Goal: Task Accomplishment & Management: Manage account settings

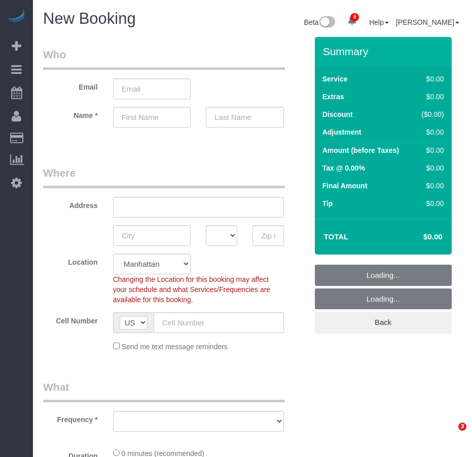
select select "number:89"
select select "number:90"
select select "object:2443"
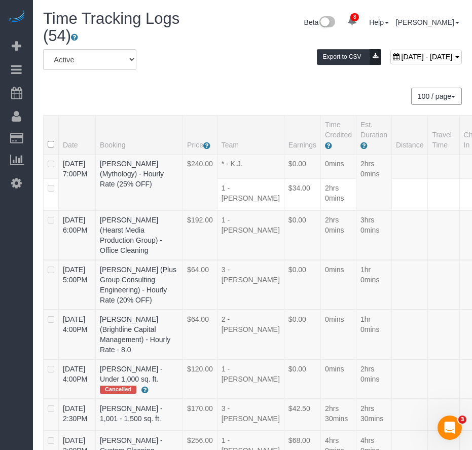
scroll to position [1733, 0]
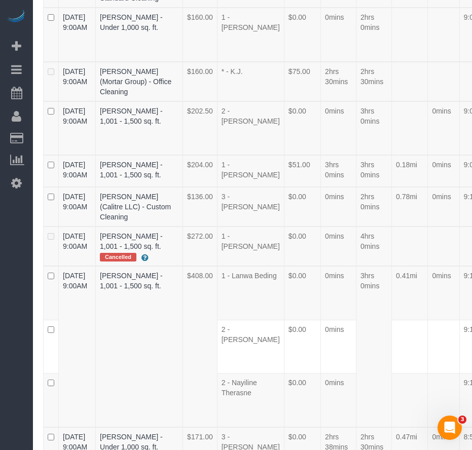
drag, startPoint x: 107, startPoint y: 164, endPoint x: 125, endPoint y: 175, distance: 20.9
copy link "Rasheida Smith"
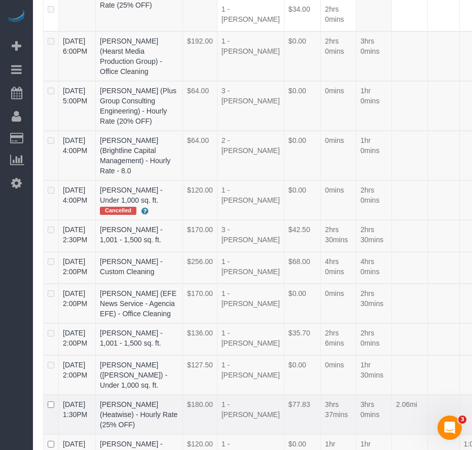
scroll to position [2631, 0]
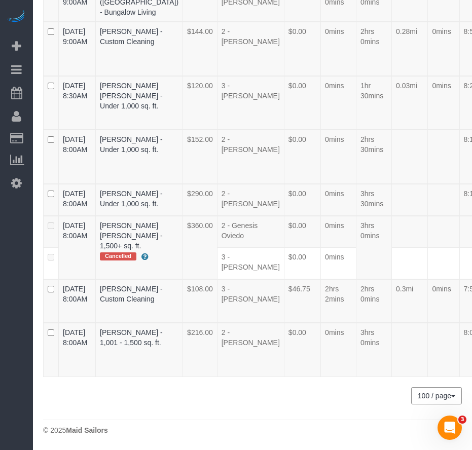
drag, startPoint x: 106, startPoint y: 167, endPoint x: 128, endPoint y: 177, distance: 24.5
copy link "Angela Stepan"
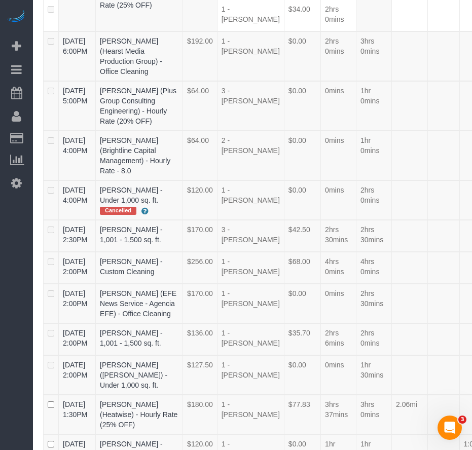
scroll to position [808, 0]
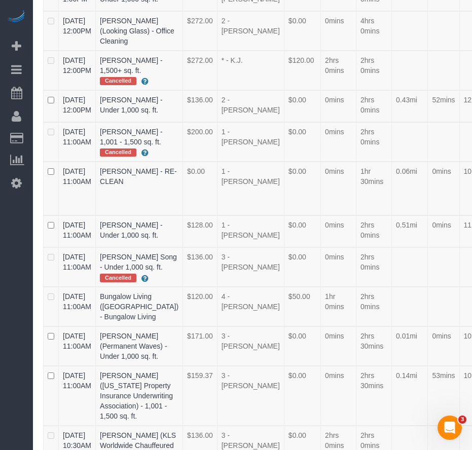
drag, startPoint x: 106, startPoint y: 220, endPoint x: 143, endPoint y: 222, distance: 37.0
copy link "Ken Mencz"
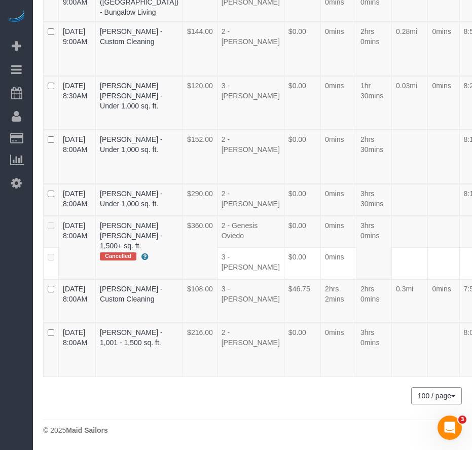
scroll to position [179, 0]
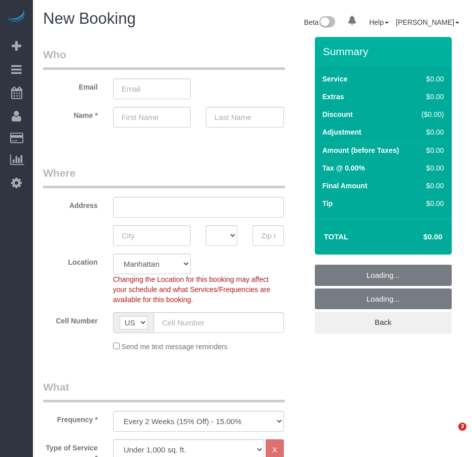
select select "number:89"
select select "number:90"
select select "object:833"
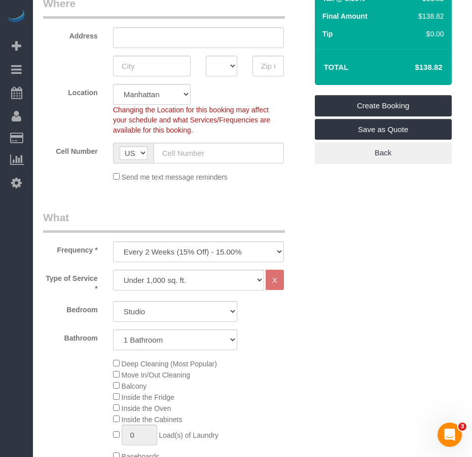
scroll to position [253, 0]
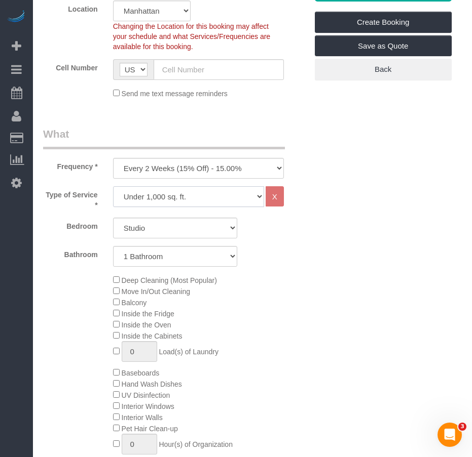
click at [259, 198] on select "Under 1,000 sq. ft. 1,001 - 1,500 sq. ft. 1,500+ sq. ft. Custom Cleaning Office…" at bounding box center [188, 196] width 151 height 21
select select "212"
click at [113, 186] on select "Under 1,000 sq. ft. 1,001 - 1,500 sq. ft. 1,500+ sq. ft. Custom Cleaning Office…" at bounding box center [188, 196] width 151 height 21
select select "2"
select select "120"
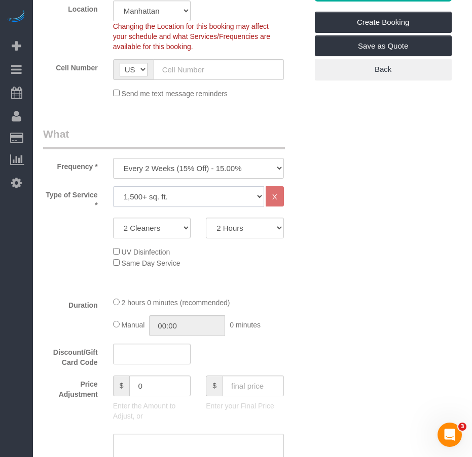
click at [259, 198] on select "Under 1,000 sq. ft. 1,001 - 1,500 sq. ft. 1,500+ sq. ft. Custom Cleaning Office…" at bounding box center [188, 196] width 151 height 21
select select "216"
click at [113, 186] on select "Under 1,000 sq. ft. 1,001 - 1,500 sq. ft. 1,500+ sq. ft. Custom Cleaning Office…" at bounding box center [188, 196] width 151 height 21
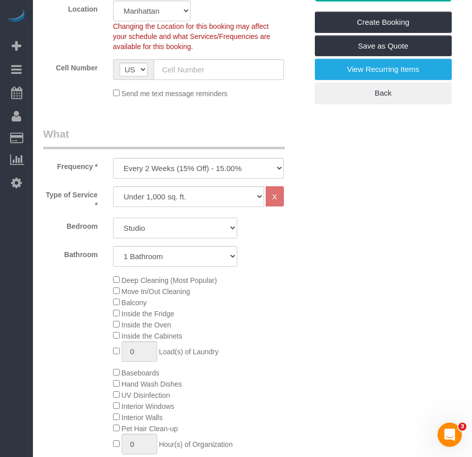
click at [229, 230] on select "Studio 1 Bedroom 2 Bedrooms 3 Bedrooms" at bounding box center [175, 228] width 124 height 21
select select "2"
click at [113, 218] on select "Studio 1 Bedroom 2 Bedrooms 3 Bedrooms" at bounding box center [175, 228] width 124 height 21
click at [230, 256] on select "1 Bathroom 2 Bathrooms" at bounding box center [175, 256] width 124 height 21
select select "2"
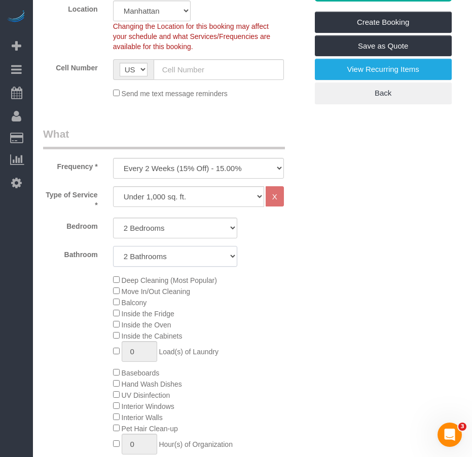
click at [113, 246] on select "1 Bathroom 2 Bathrooms" at bounding box center [175, 256] width 124 height 21
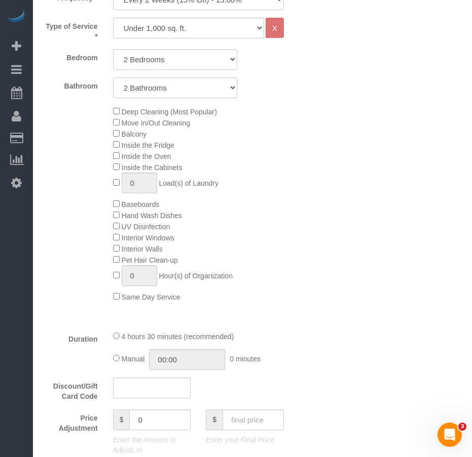
scroll to position [405, 0]
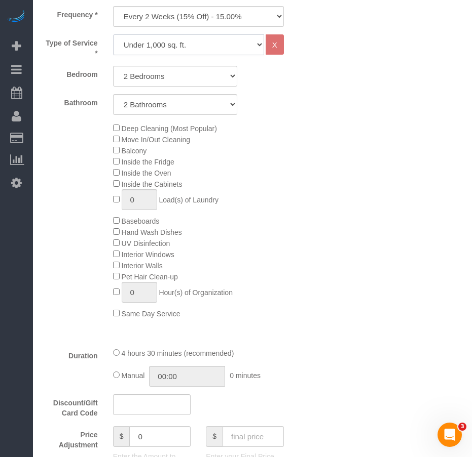
click at [256, 44] on select "Under 1,000 sq. ft. 1,001 - 1,500 sq. ft. 1,500+ sq. ft. Custom Cleaning Office…" at bounding box center [188, 44] width 151 height 21
select select "212"
click at [113, 34] on select "Under 1,000 sq. ft. 1,001 - 1,500 sq. ft. 1,500+ sq. ft. Custom Cleaning Office…" at bounding box center [188, 44] width 151 height 21
select select "2"
select select "120"
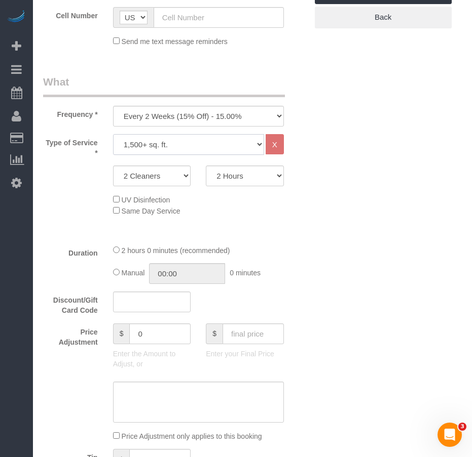
scroll to position [304, 0]
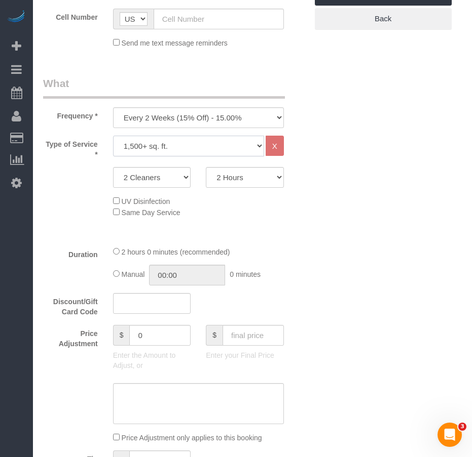
click at [257, 149] on select "Under 1,000 sq. ft. 1,001 - 1,500 sq. ft. 1,500+ sq. ft. Custom Cleaning Office…" at bounding box center [188, 146] width 151 height 21
click at [113, 136] on select "Under 1,000 sq. ft. 1,001 - 1,500 sq. ft. 1,500+ sq. ft. Custom Cleaning Office…" at bounding box center [188, 146] width 151 height 21
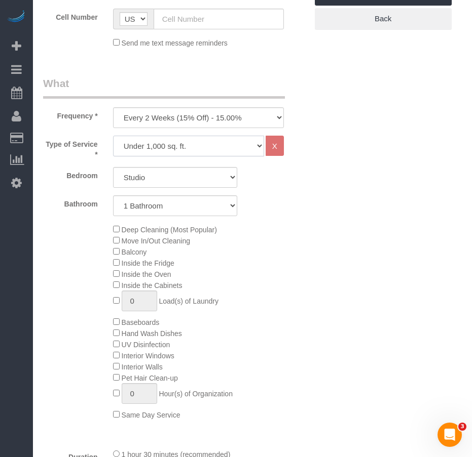
click at [240, 147] on select "Under 1,000 sq. ft. 1,001 - 1,500 sq. ft. 1,500+ sq. ft. Custom Cleaning Office…" at bounding box center [188, 146] width 151 height 21
select select "308"
click at [113, 136] on select "Under 1,000 sq. ft. 1,001 - 1,500 sq. ft. 1,500+ sq. ft. Custom Cleaning Office…" at bounding box center [188, 146] width 151 height 21
select select "1"
select select "120"
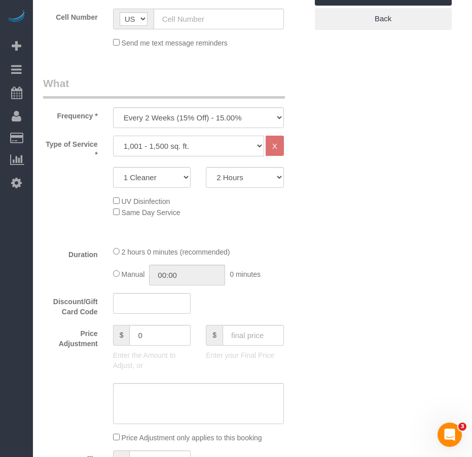
click at [226, 152] on select "Under 1,000 sq. ft. 1,001 - 1,500 sq. ft. 1,500+ sq. ft. Custom Cleaning Office…" at bounding box center [188, 146] width 151 height 21
select select "216"
click at [113, 136] on select "Under 1,000 sq. ft. 1,001 - 1,500 sq. ft. 1,500+ sq. ft. Custom Cleaning Office…" at bounding box center [188, 146] width 151 height 21
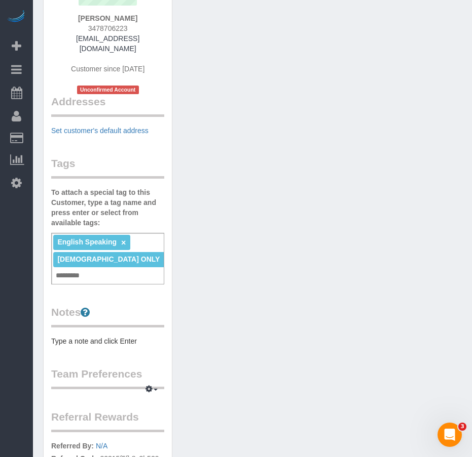
scroll to position [152, 0]
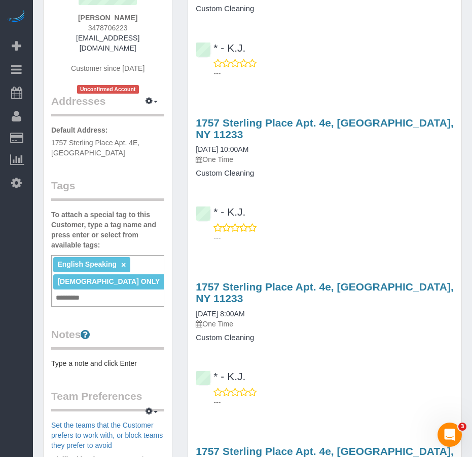
click at [88, 292] on input "text" at bounding box center [70, 298] width 34 height 13
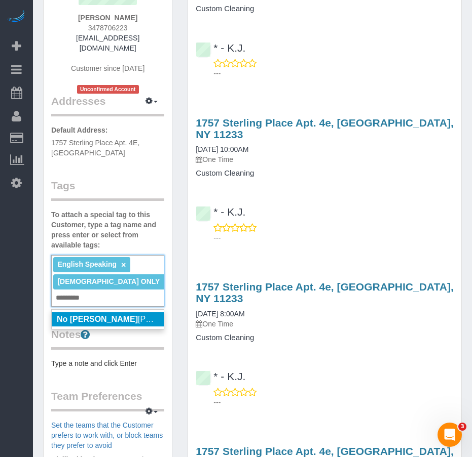
type input "*********"
click at [114, 315] on span "No Martha Chicaiza" at bounding box center [131, 319] width 148 height 9
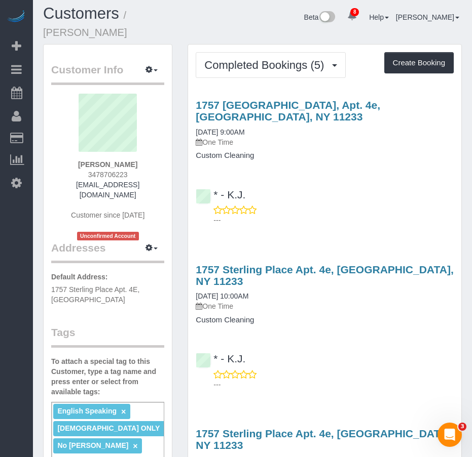
scroll to position [0, 0]
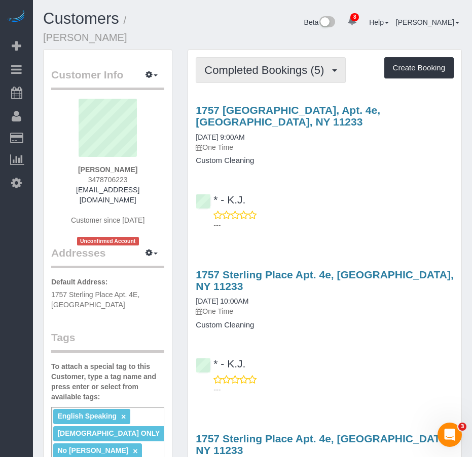
click at [245, 64] on span "Completed Bookings (5)" at bounding box center [266, 70] width 125 height 13
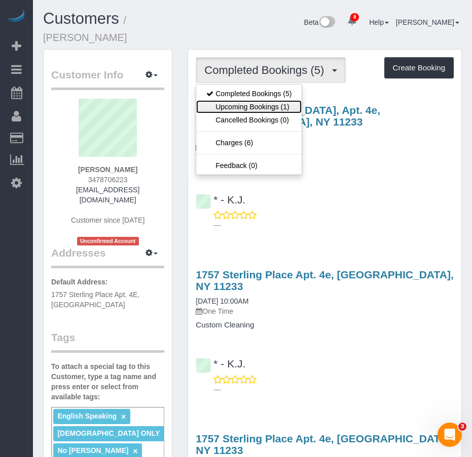
click at [244, 100] on link "Upcoming Bookings (1)" at bounding box center [248, 106] width 105 height 13
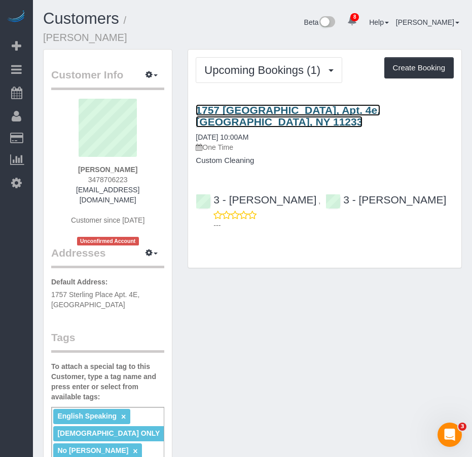
click at [241, 104] on link "1757 Sterling Place, Apt. 4e, Brooklyn, NY 11233" at bounding box center [288, 115] width 184 height 23
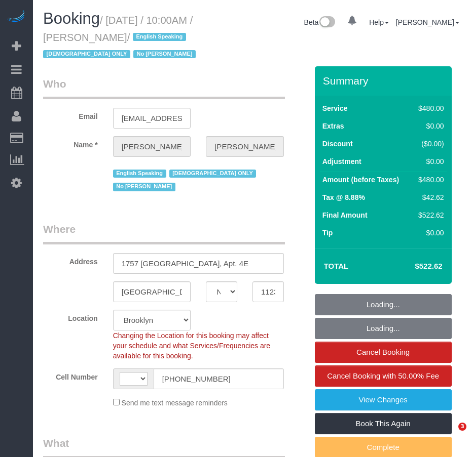
select select "NY"
select select "string:stripe-pm_1PZwTG4VGloSiKo7ZbGaZS1e"
select select "string:US"
select select "object:710"
select select "spot1"
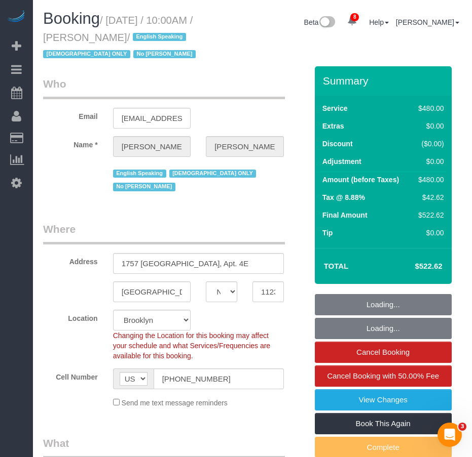
select select "number:89"
select select "number:90"
select select "number:15"
select select "number:5"
select select "object:864"
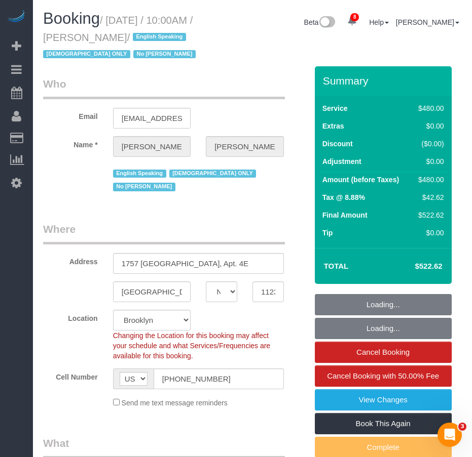
select select "2"
select select "180"
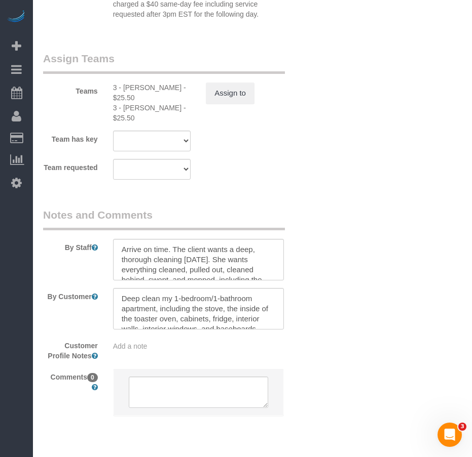
scroll to position [1234, 0]
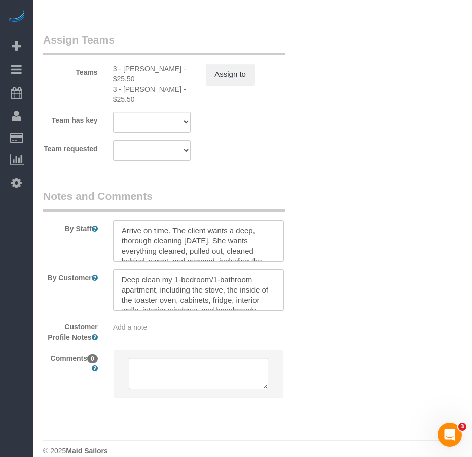
click at [168, 323] on div "Add a note" at bounding box center [198, 328] width 171 height 10
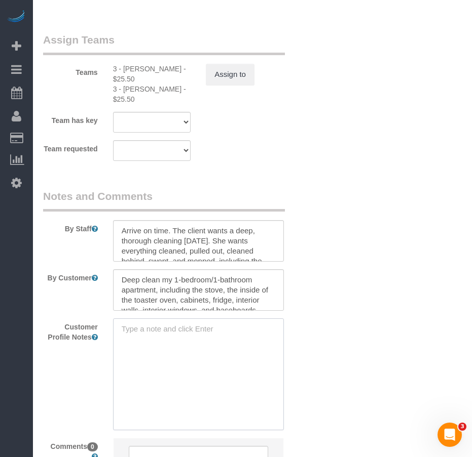
click at [154, 320] on textarea at bounding box center [198, 375] width 171 height 112
drag, startPoint x: 174, startPoint y: 327, endPoint x: 179, endPoint y: 337, distance: 10.9
click at [179, 337] on textarea "Remind customer of what the cleaners can and cannot do. For example, the cleane…" at bounding box center [198, 375] width 171 height 112
click at [169, 339] on textarea "Remind customer of what the cleaners can and cannot do. For example, the cleane…" at bounding box center [198, 375] width 171 height 112
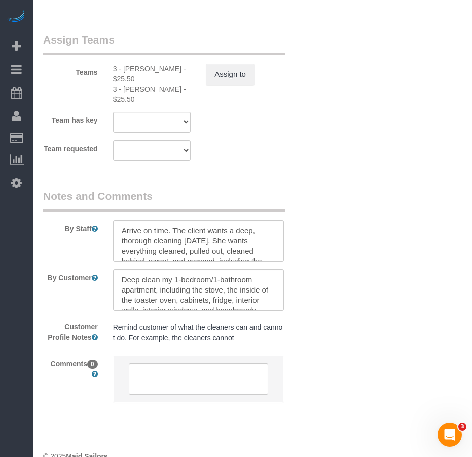
click at [282, 323] on pre "Remind customer of what the cleaners can and cannot do. For example, the cleane…" at bounding box center [198, 333] width 171 height 20
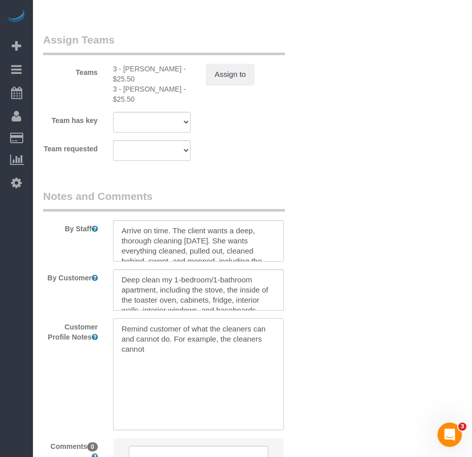
click at [216, 328] on textarea "Remind customer of what the cleaners can and cannot do. For example, the cleane…" at bounding box center [198, 375] width 171 height 112
click at [201, 335] on textarea "Remind customer of what the cleaners can and cannot do. For example: , the clea…" at bounding box center [198, 375] width 171 height 112
paste textarea "https://maidsailors.slack.com/archives/C5F2ECJCF/p1755192524128819?thread_ts=17…"
click at [231, 326] on textarea "Remind customer of what the cleaners can and cannot do. For example: https://ma…" at bounding box center [198, 375] width 171 height 112
click at [179, 385] on textarea "Remind customer of what the cleaners can and cannot do. For example: https://ma…" at bounding box center [198, 375] width 171 height 112
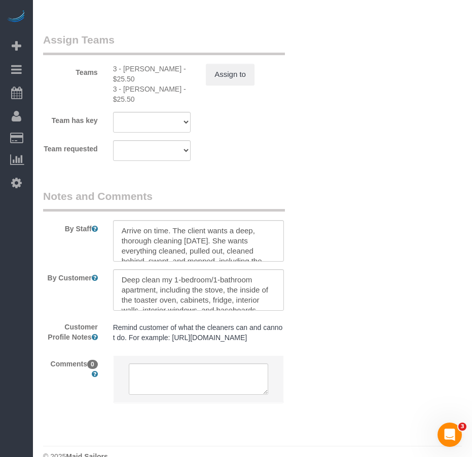
click at [211, 323] on pre "Remind customer of what the cleaners can and cannot do. For example: https://ma…" at bounding box center [198, 333] width 171 height 20
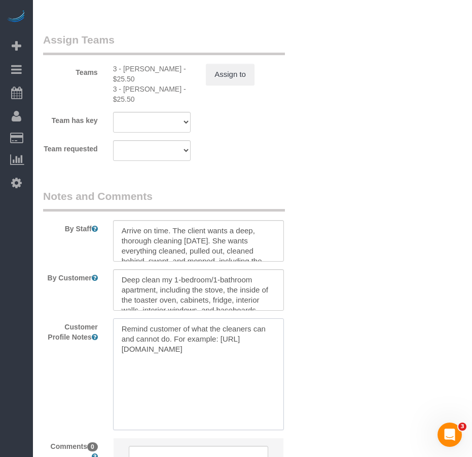
click at [155, 325] on textarea "Remind customer of what the cleaners can and cannot do. For example: https://ma…" at bounding box center [198, 375] width 171 height 112
type textarea "Remind customer of what the cleaners can and can't do. For example: https://mai…"
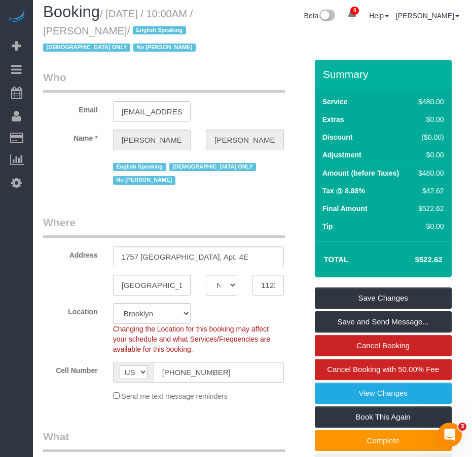
scroll to position [0, 0]
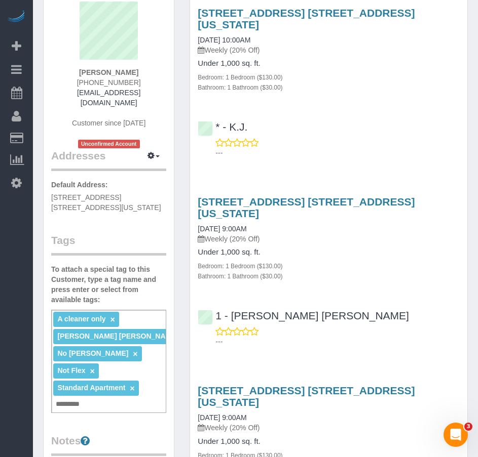
scroll to position [101, 0]
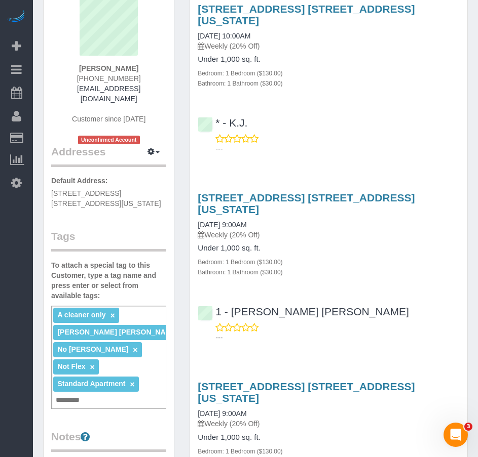
click at [85, 394] on input "text" at bounding box center [70, 400] width 34 height 13
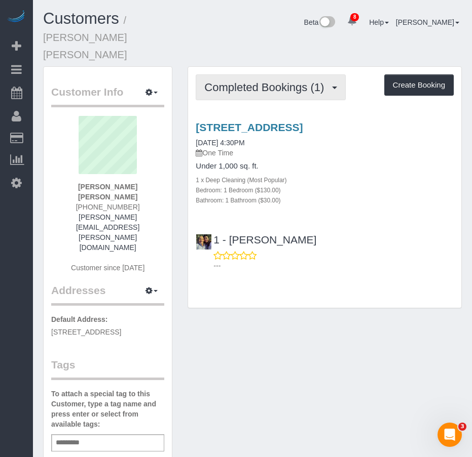
click at [248, 81] on span "Completed Bookings (1)" at bounding box center [266, 87] width 125 height 13
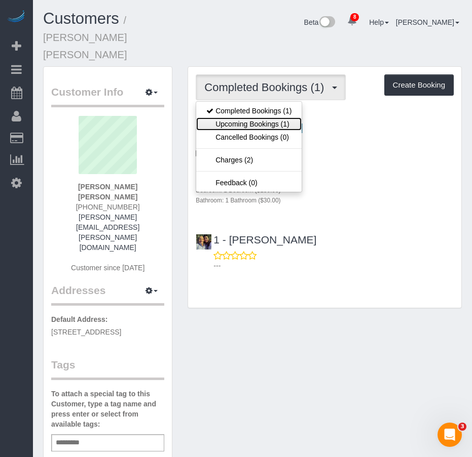
click at [237, 118] on link "Upcoming Bookings (1)" at bounding box center [248, 124] width 105 height 13
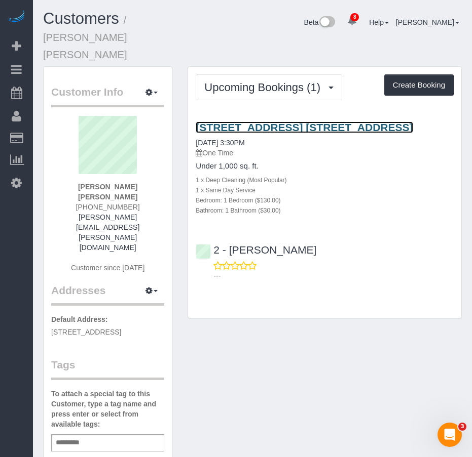
click at [221, 122] on link "505 State Street, Apt. 39f, Brooklyn, NY 11217" at bounding box center [304, 128] width 217 height 12
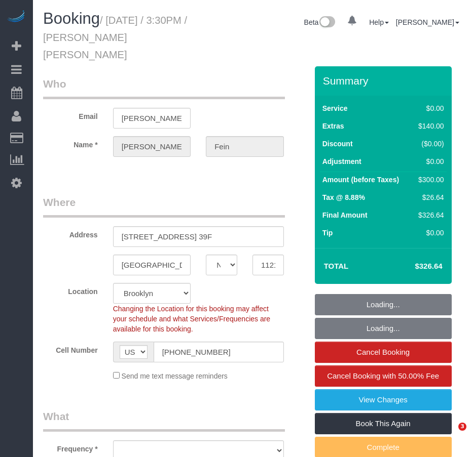
select select "NY"
select select "object:1394"
select select "string:stripe-pm_1Rw5NL4VGloSiKo7Jkzc41F2"
select select "1"
select select "number:89"
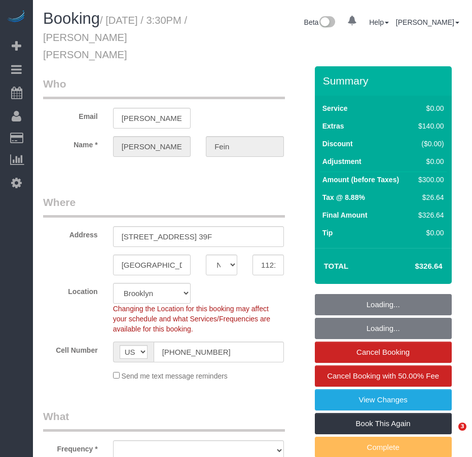
select select "number:75"
select select "number:15"
select select "number:5"
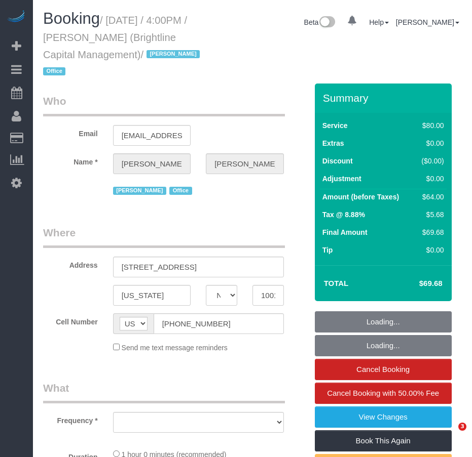
select select "NY"
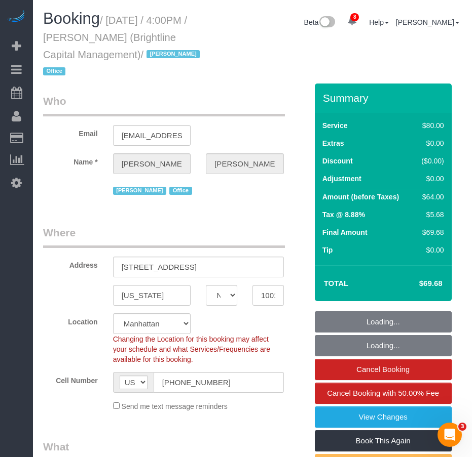
select select "string:stripe-pm_1QrNtx4VGloSiKo7JRyNQS5o"
select select "number:89"
select select "number:90"
select select "number:15"
select select "number:7"
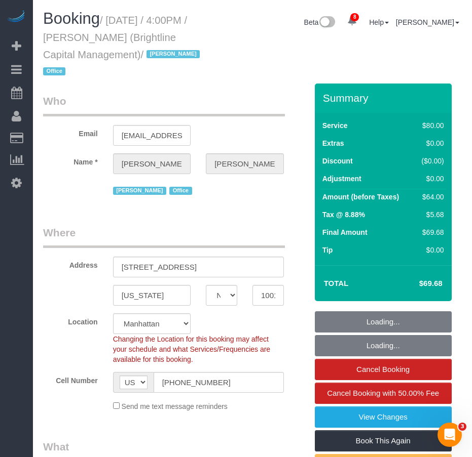
select select "object:847"
select select "spot1"
select select "object:1006"
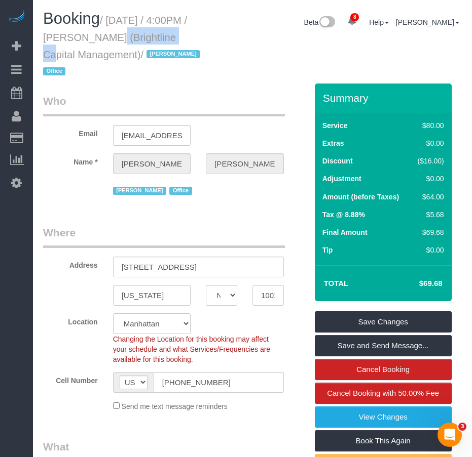
drag, startPoint x: 89, startPoint y: 37, endPoint x: 153, endPoint y: 40, distance: 64.4
click at [153, 40] on small "/ August 14, 2025 / 4:00PM / Natalie Steiner (Brightline Capital Management) / …" at bounding box center [123, 46] width 160 height 63
copy small "Natalie Steiner"
